Goal: Information Seeking & Learning: Find specific fact

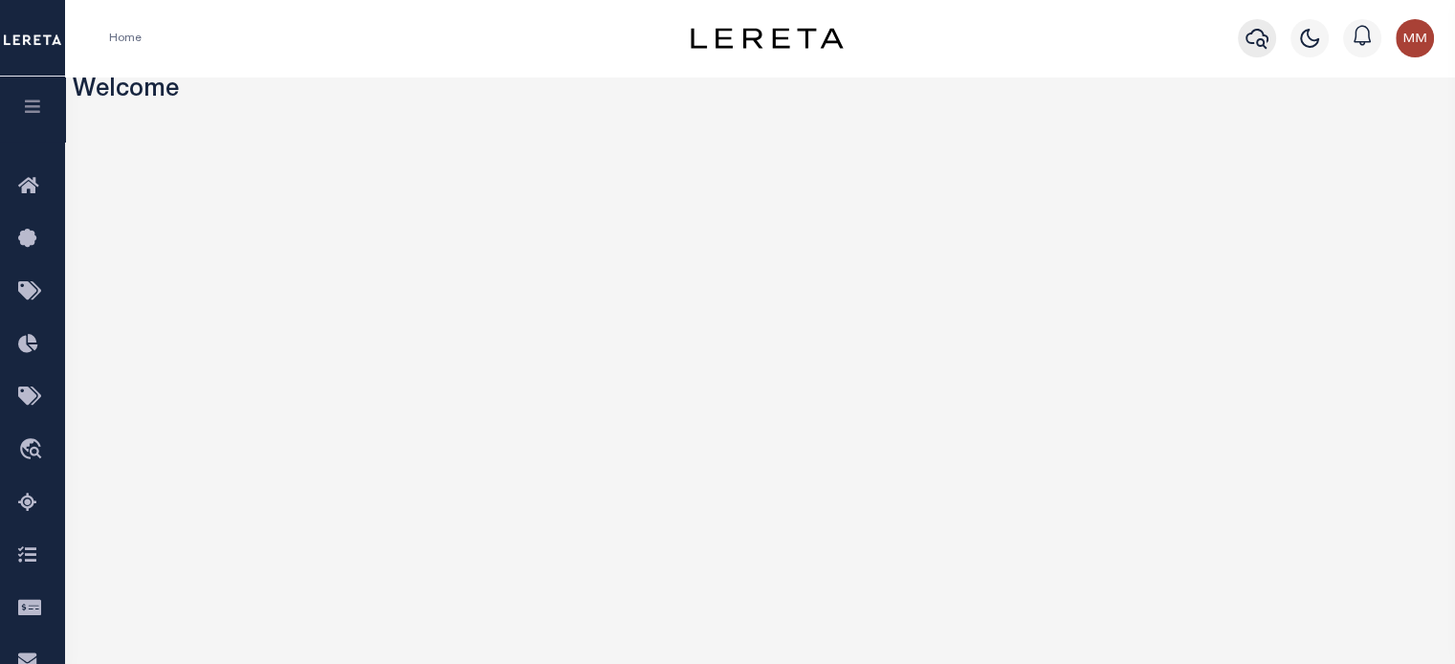
click at [1092, 37] on icon "button" at bounding box center [1257, 38] width 23 height 23
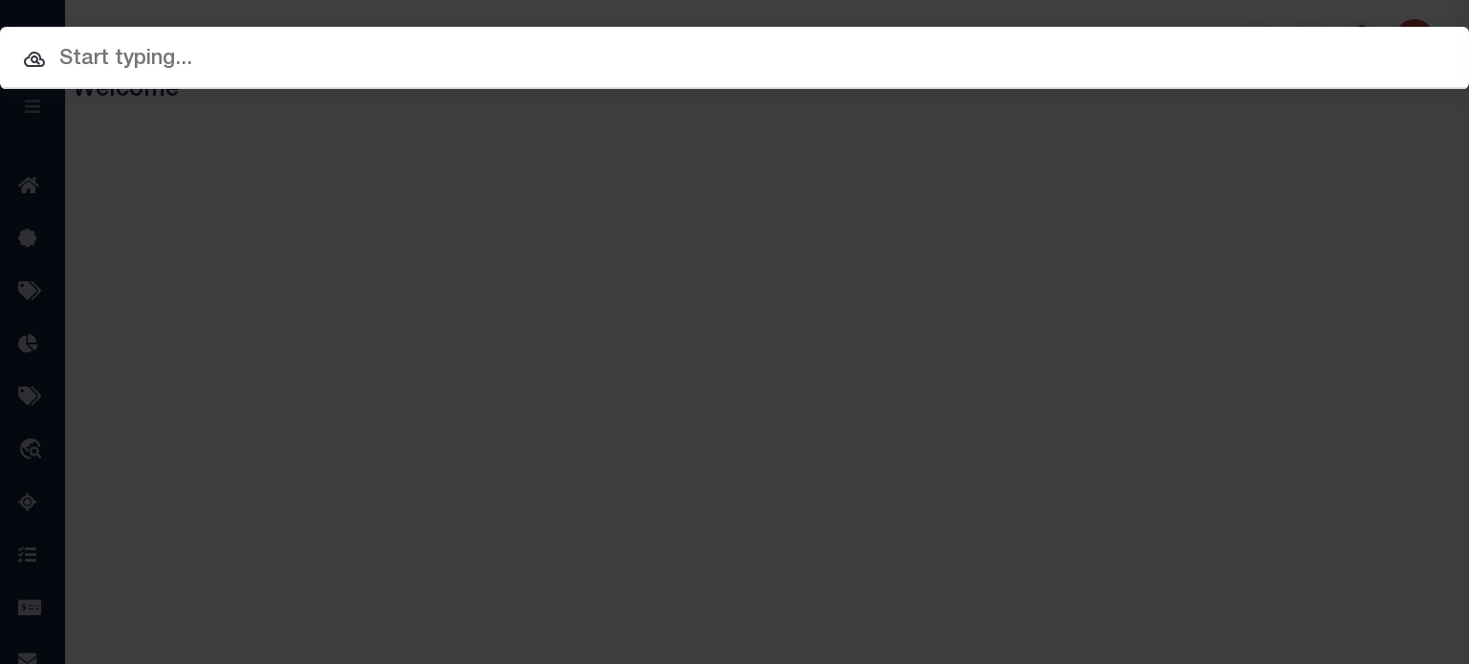
click at [314, 46] on input "text" at bounding box center [734, 59] width 1469 height 33
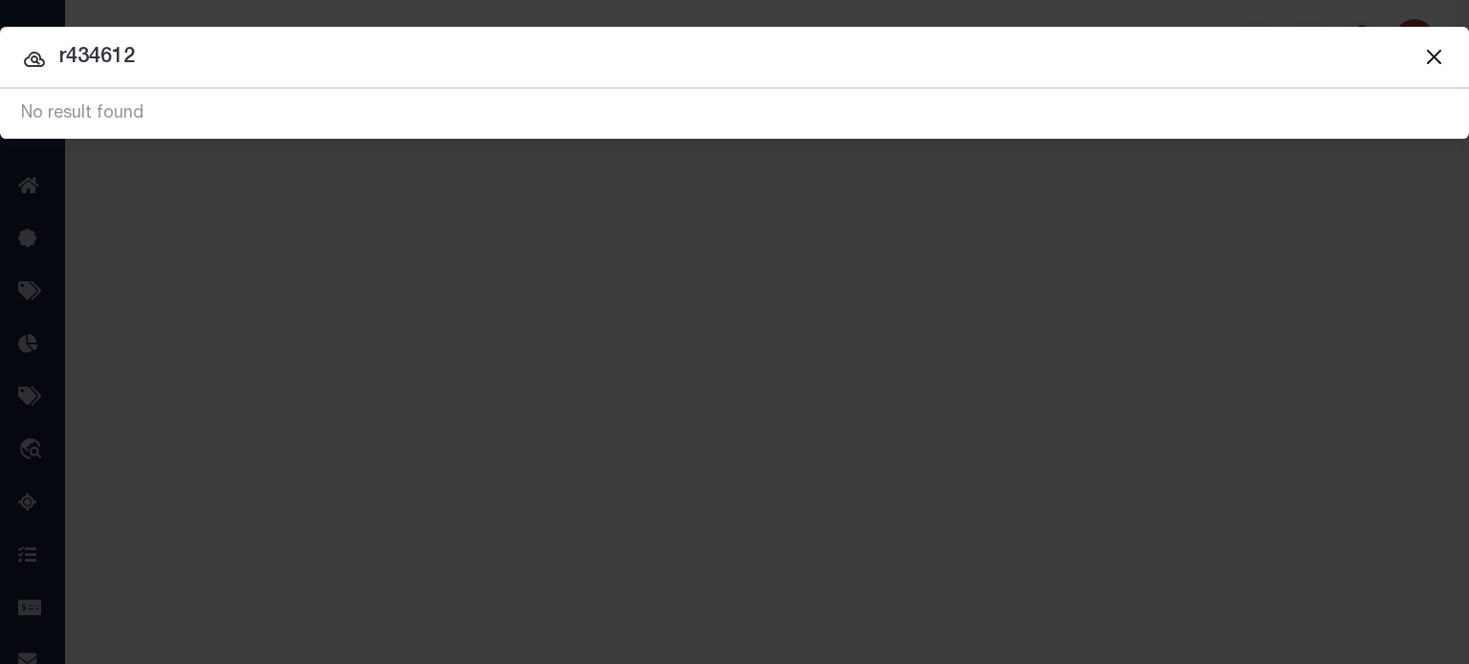
click at [165, 57] on input "r434612" at bounding box center [734, 57] width 1469 height 33
type input "r"
paste input "shannon___"
type input "2071 shannon"
